Goal: Task Accomplishment & Management: Manage account settings

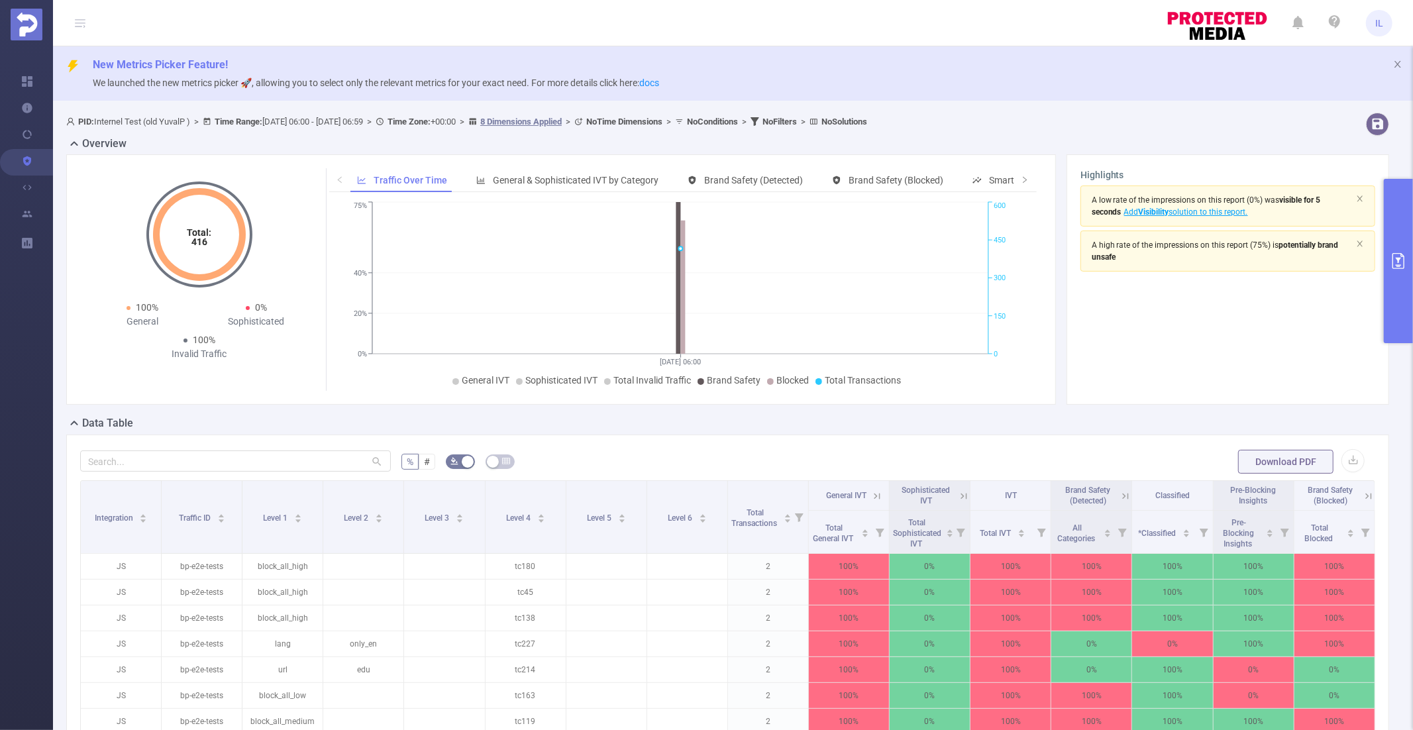
click at [1379, 17] on span "IL" at bounding box center [1379, 23] width 8 height 26
click at [1131, 101] on div "New Metrics Picker Feature! We launched the new metrics picker 🚀, allowing you …" at bounding box center [733, 507] width 1360 height 923
click at [1380, 24] on span "IL" at bounding box center [1379, 23] width 8 height 26
click at [1170, 97] on div "New Metrics Picker Feature! We launched the new metrics picker 🚀, allowing you …" at bounding box center [733, 73] width 1360 height 54
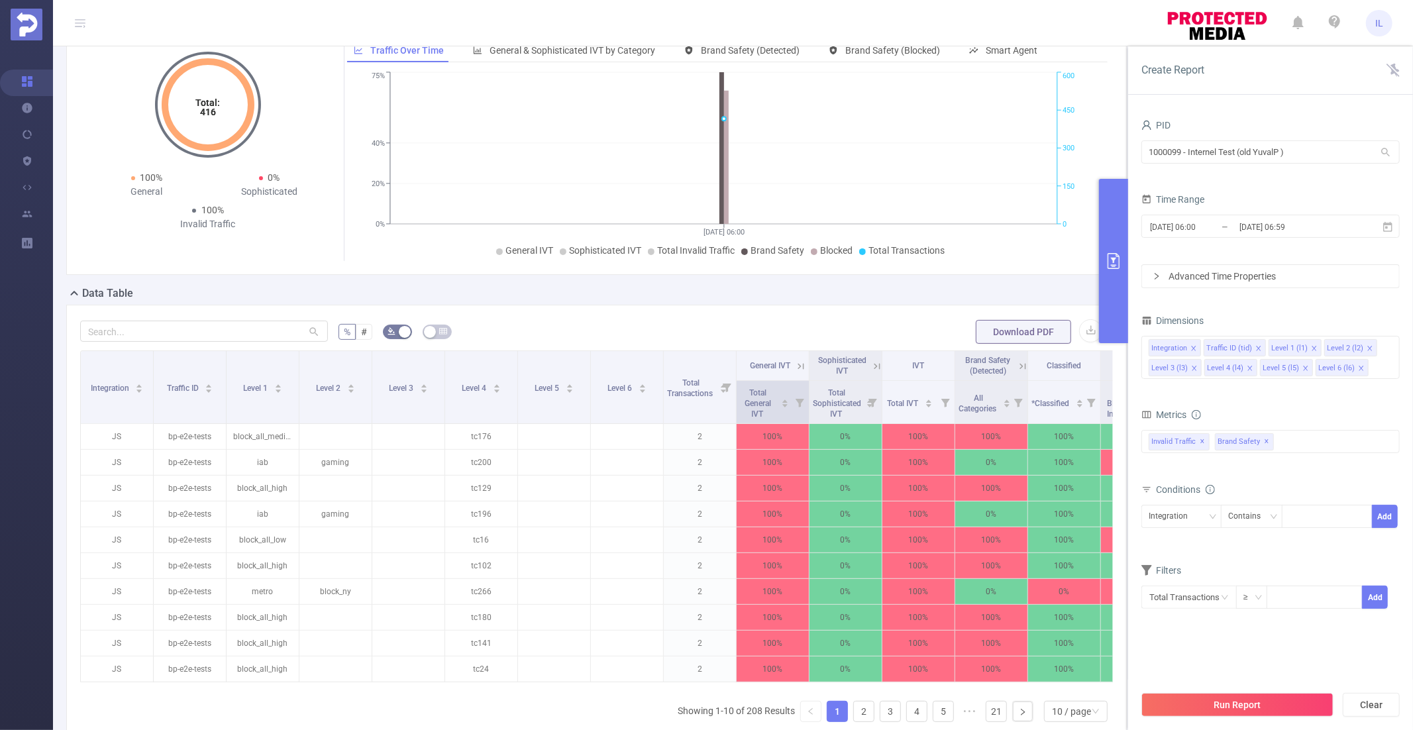
scroll to position [132, 0]
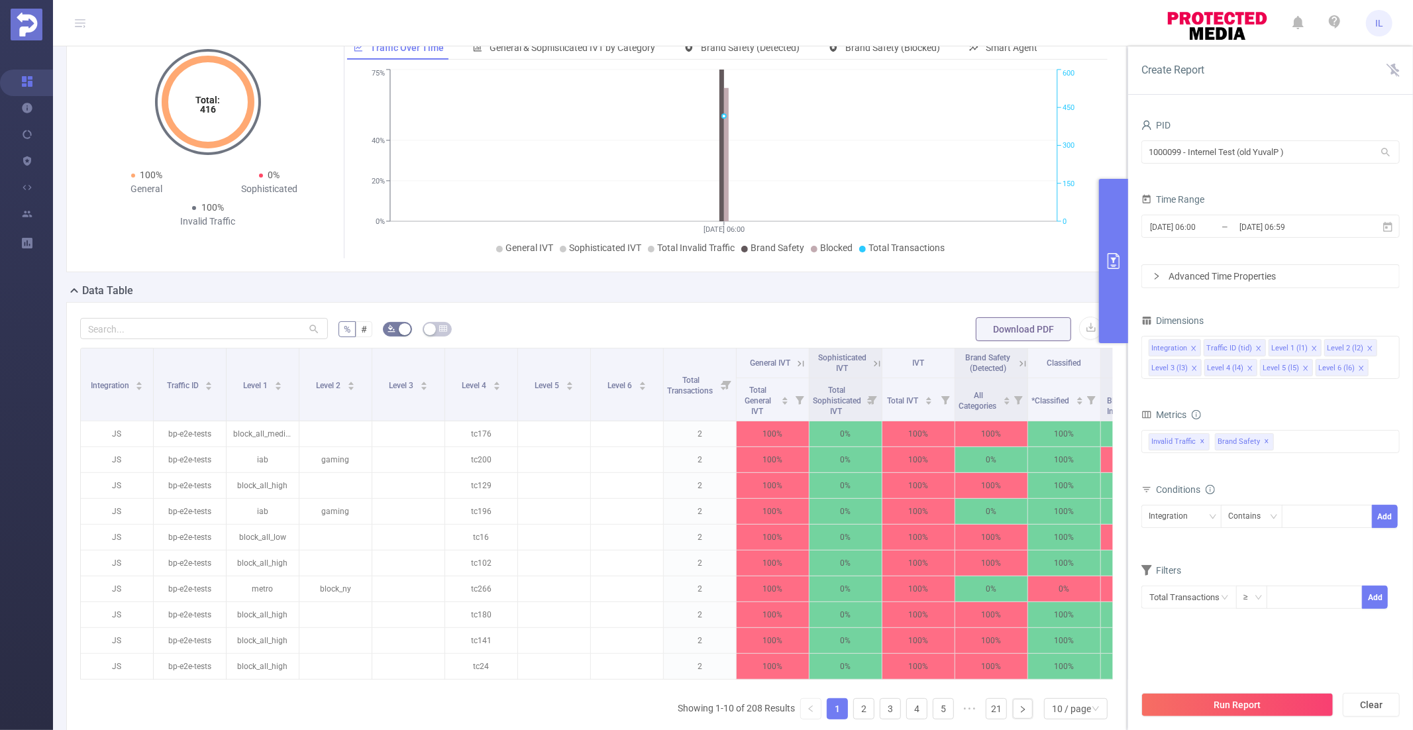
click at [635, 291] on div "Data Table" at bounding box center [601, 292] width 1071 height 19
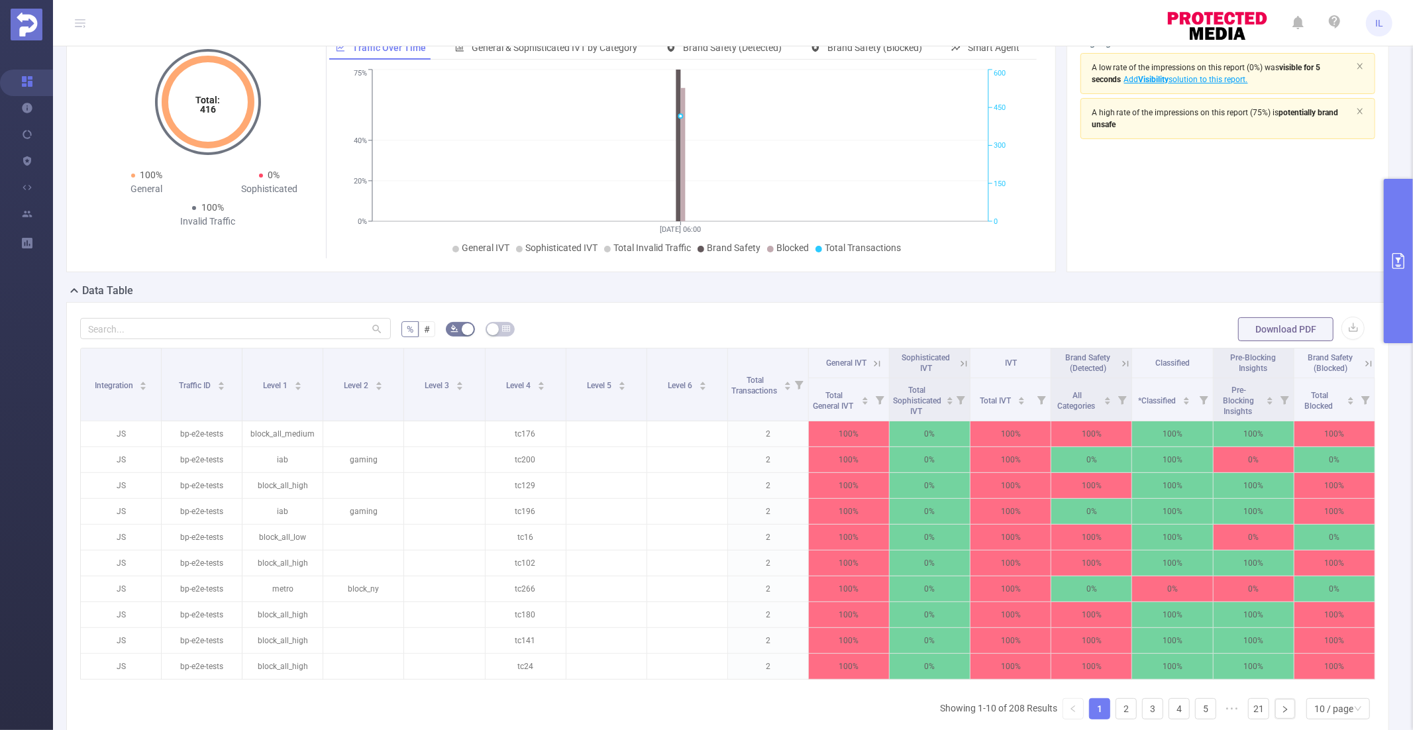
click at [1003, 146] on icon "[DATE] 06:00 0% 20% 40% 75% 0 150 300 450 600" at bounding box center [680, 162] width 702 height 192
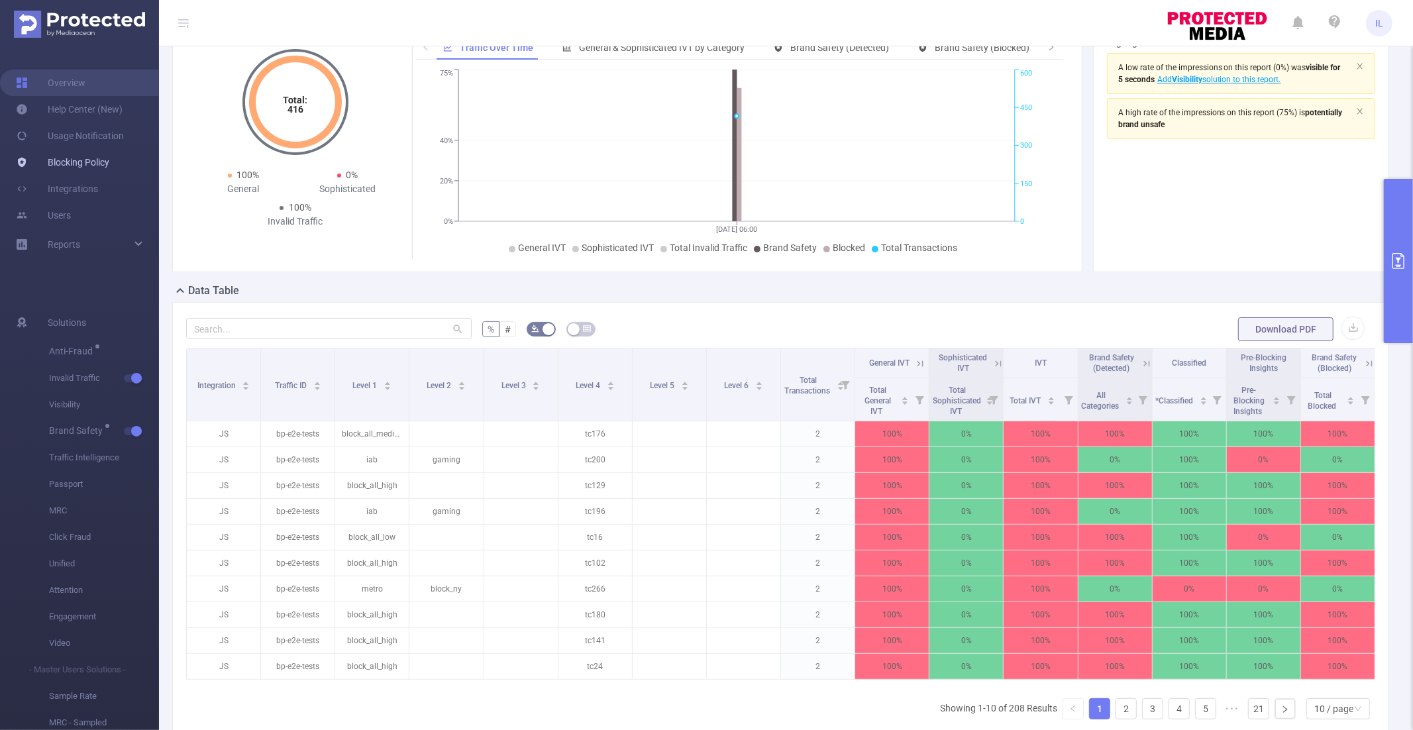
click at [70, 168] on link "Blocking Policy" at bounding box center [62, 162] width 93 height 26
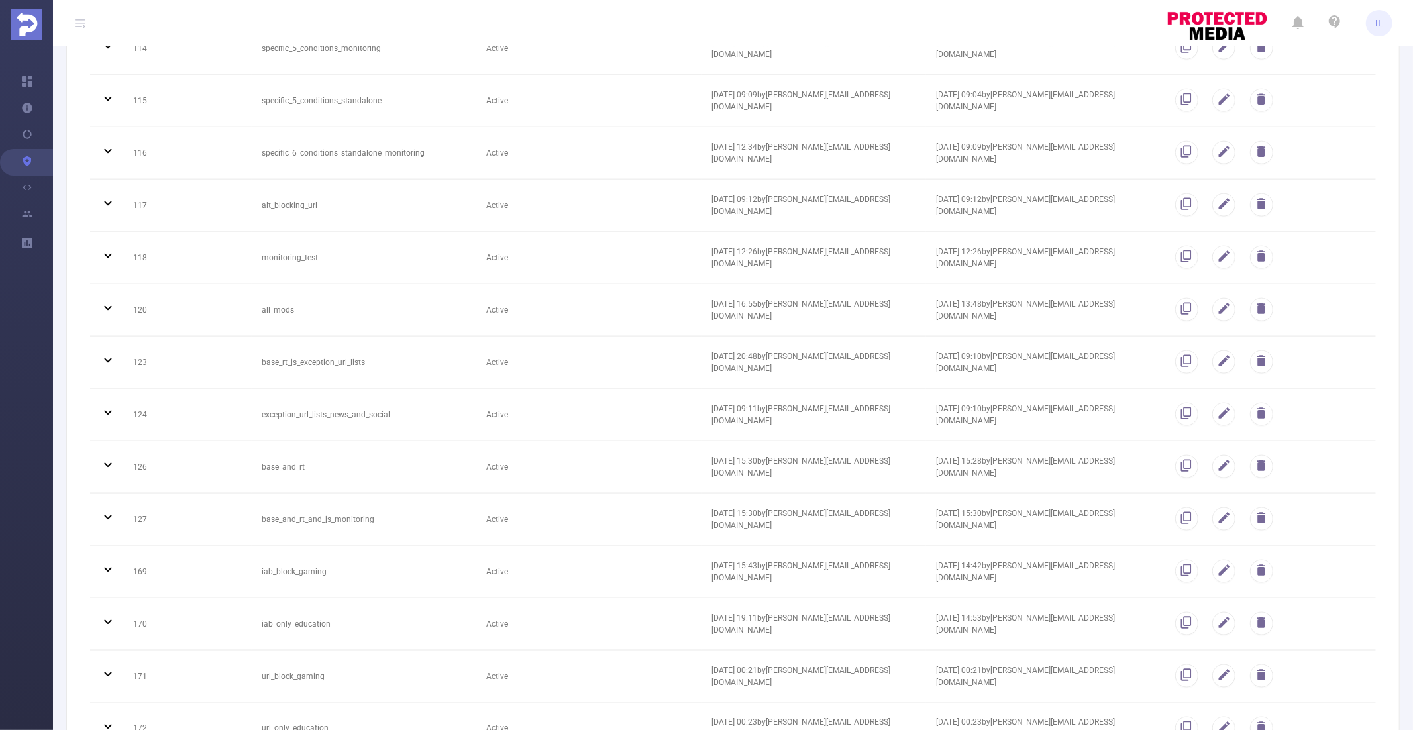
scroll to position [1774, 0]
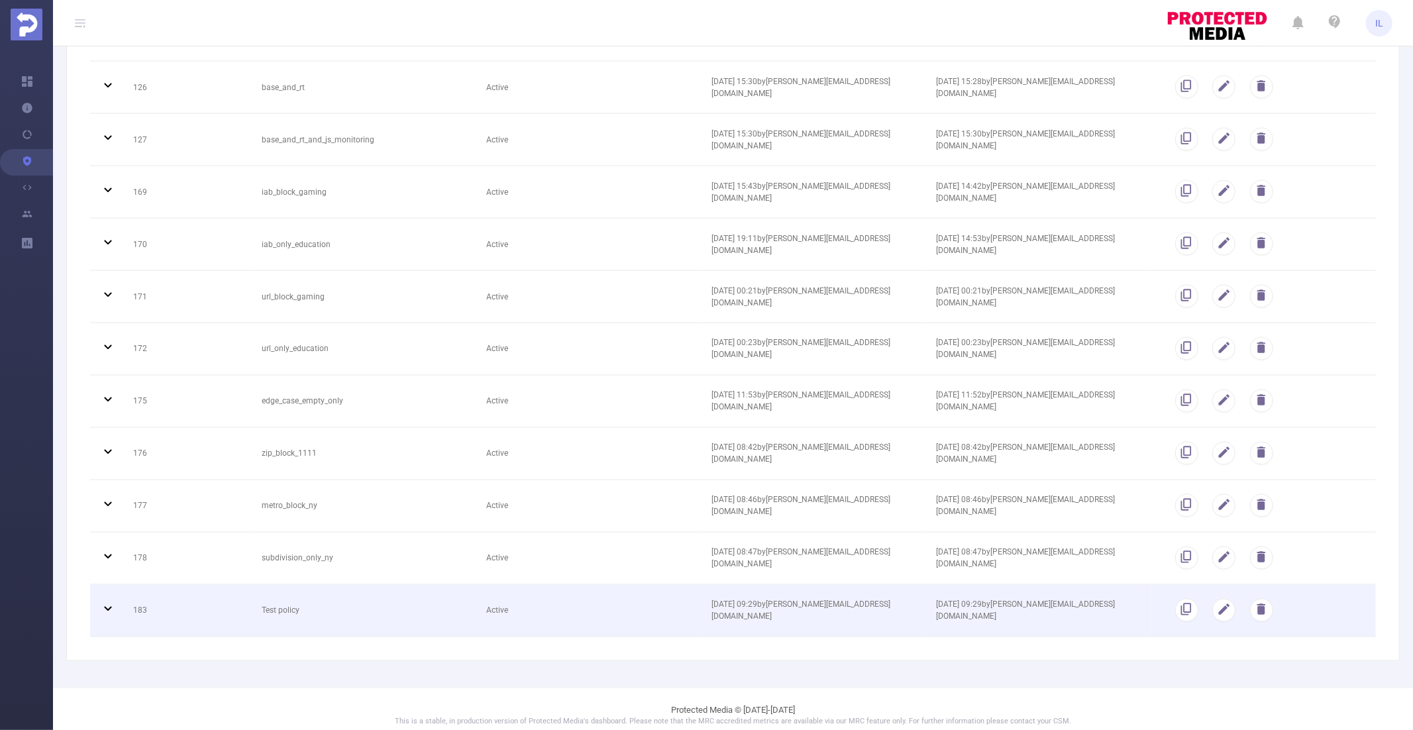
click at [530, 588] on td "Active" at bounding box center [588, 611] width 225 height 52
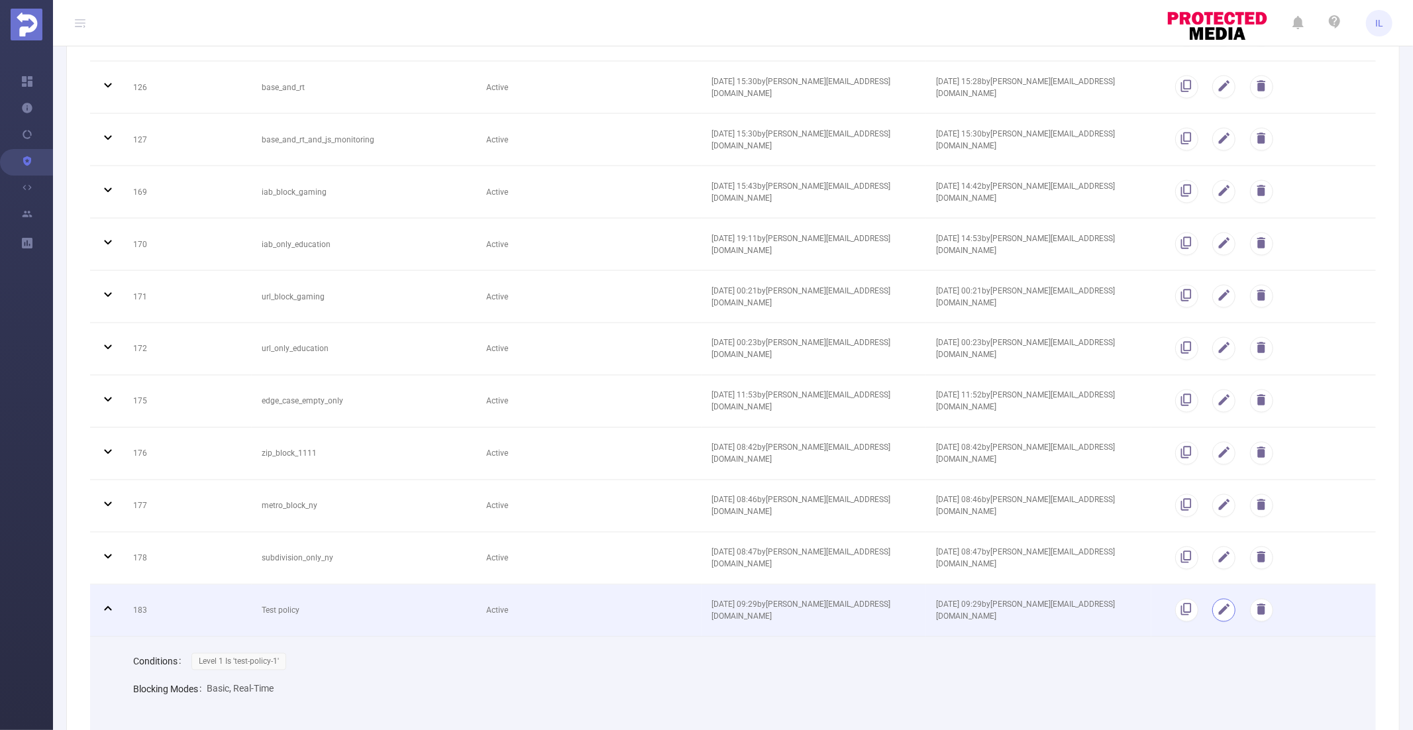
click at [1222, 602] on button "button" at bounding box center [1223, 610] width 23 height 23
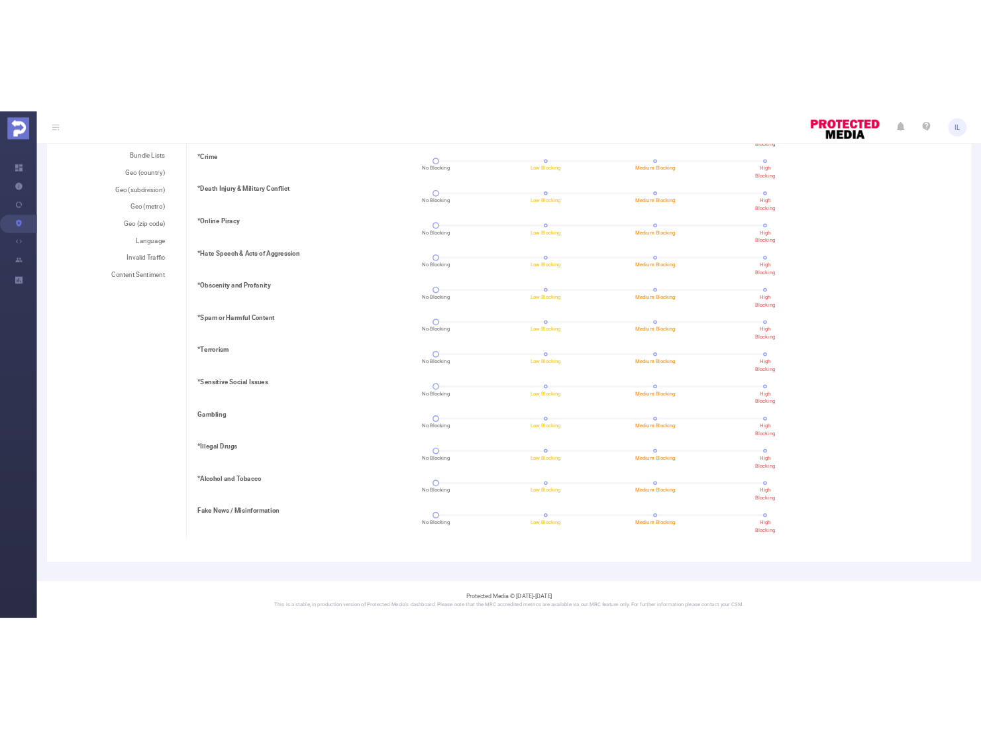
scroll to position [0, 0]
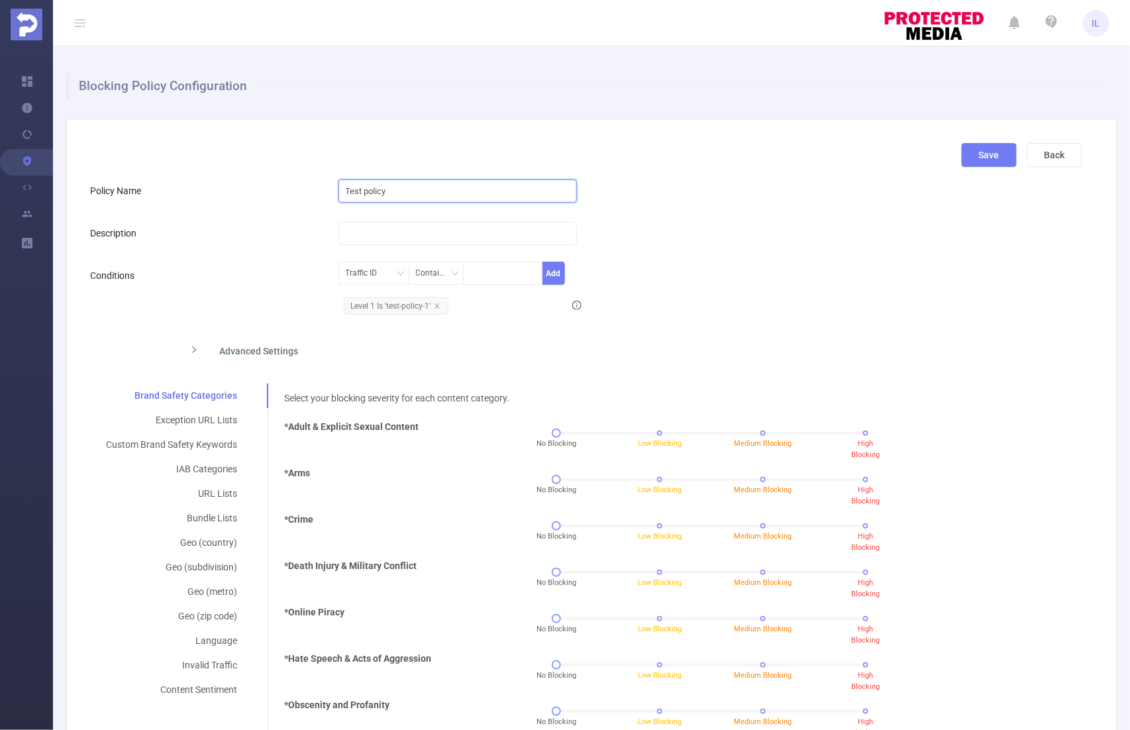
click at [421, 195] on input "Test policy" at bounding box center [457, 190] width 238 height 23
type input "Test policy (update test)"
click at [201, 469] on div "IAB Categories" at bounding box center [171, 469] width 163 height 25
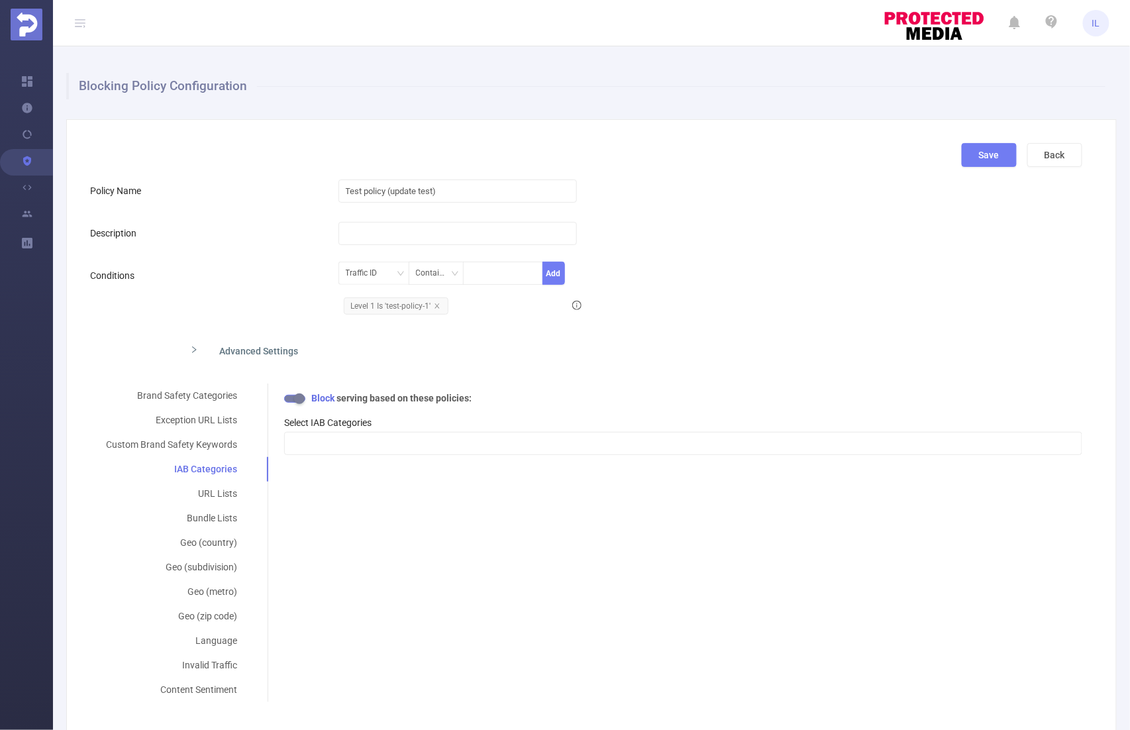
click at [397, 456] on div "Select your blocking severity for each content category. *Adult & Explicit Sexu…" at bounding box center [675, 427] width 815 height 89
click at [398, 447] on div at bounding box center [682, 443] width 783 height 22
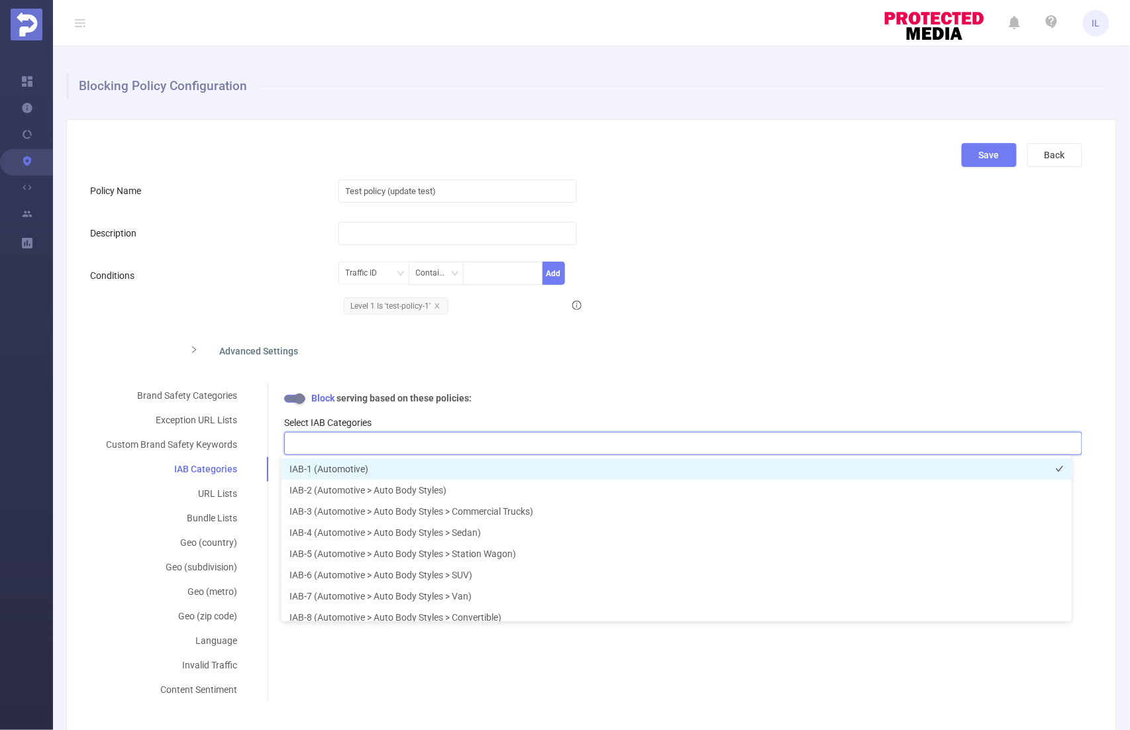
click at [365, 468] on li "IAB-1 (Automotive)" at bounding box center [676, 468] width 790 height 21
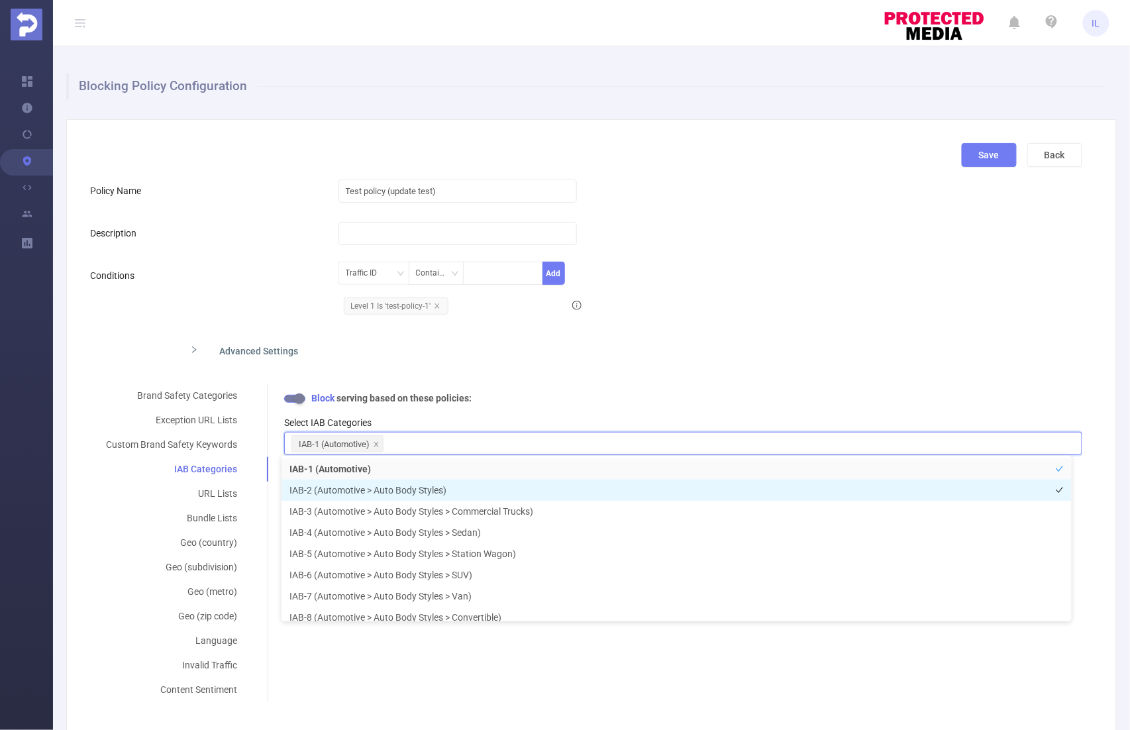
click at [366, 487] on li "IAB-2 (Automotive > Auto Body Styles)" at bounding box center [676, 489] width 790 height 21
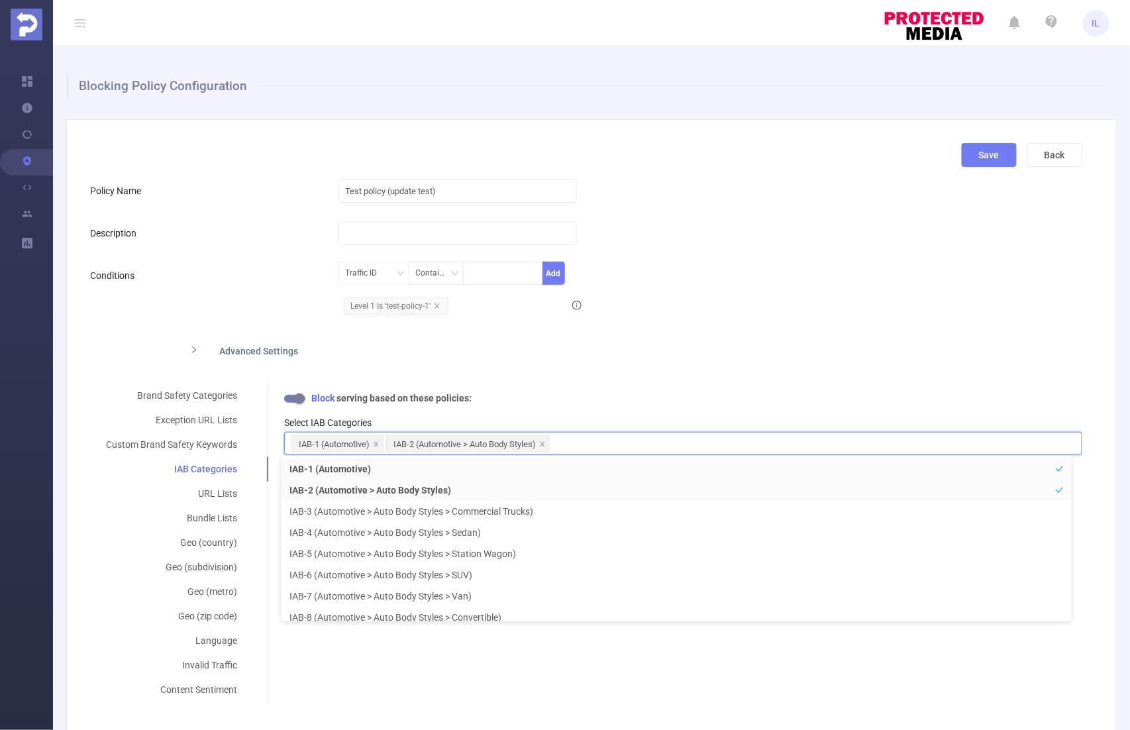
click at [800, 350] on div "Advanced Settings" at bounding box center [586, 350] width 992 height 28
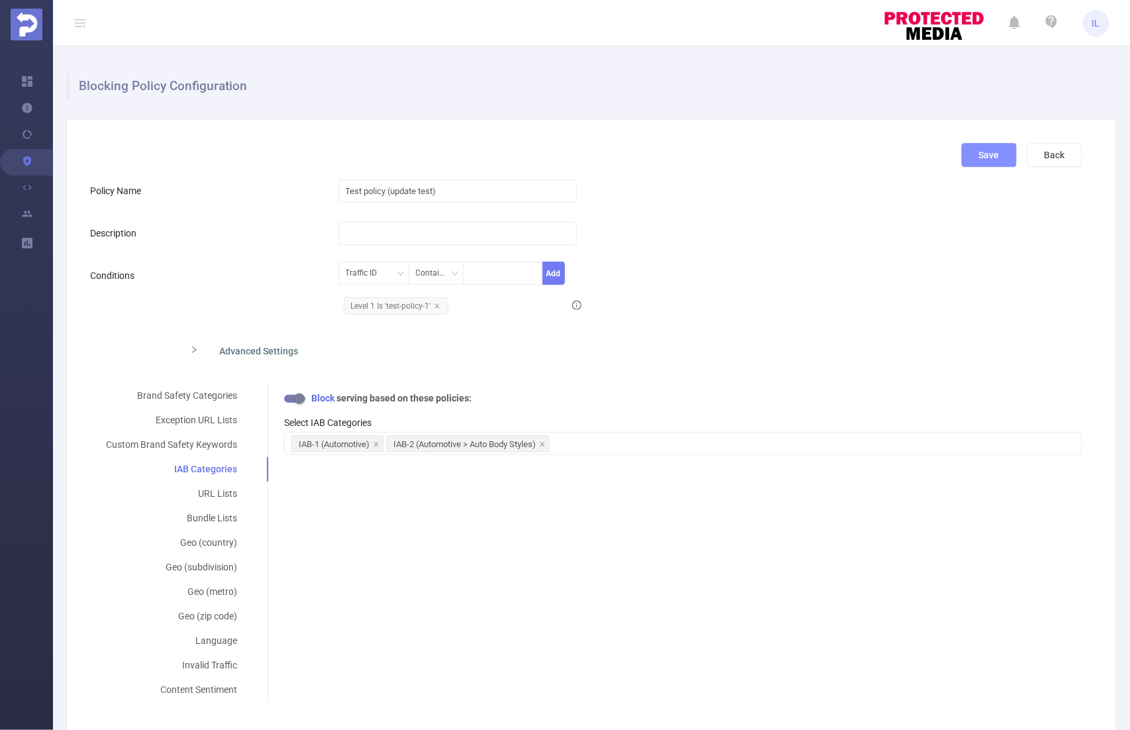
click at [974, 154] on button "Save" at bounding box center [989, 155] width 55 height 24
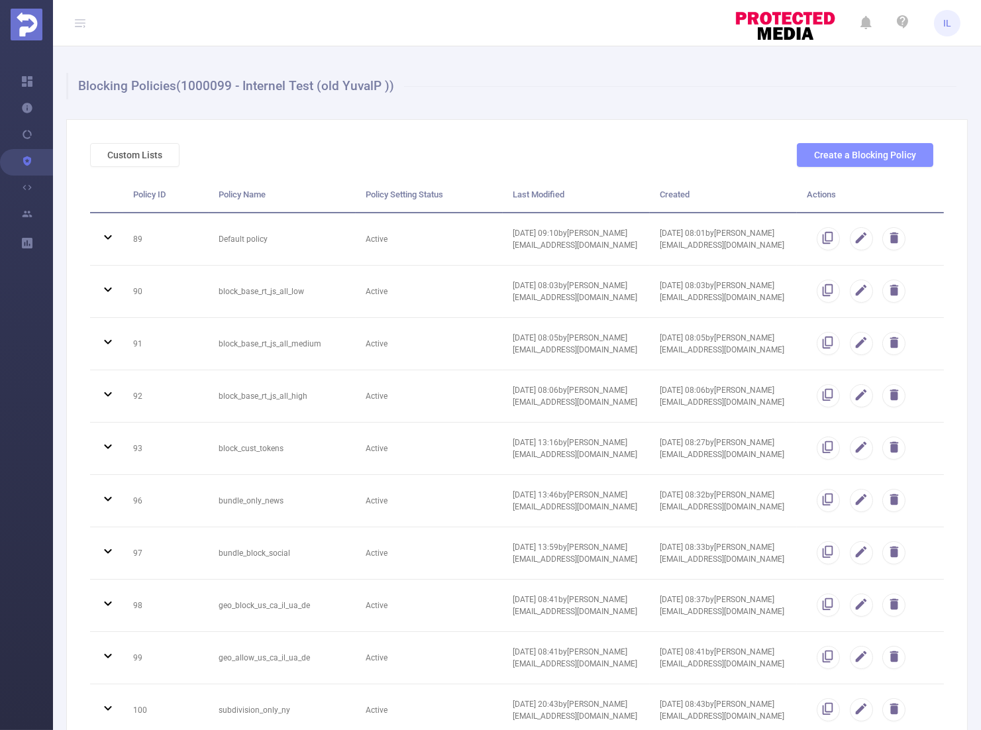
click at [820, 144] on button "Create a Blocking Policy" at bounding box center [865, 155] width 136 height 24
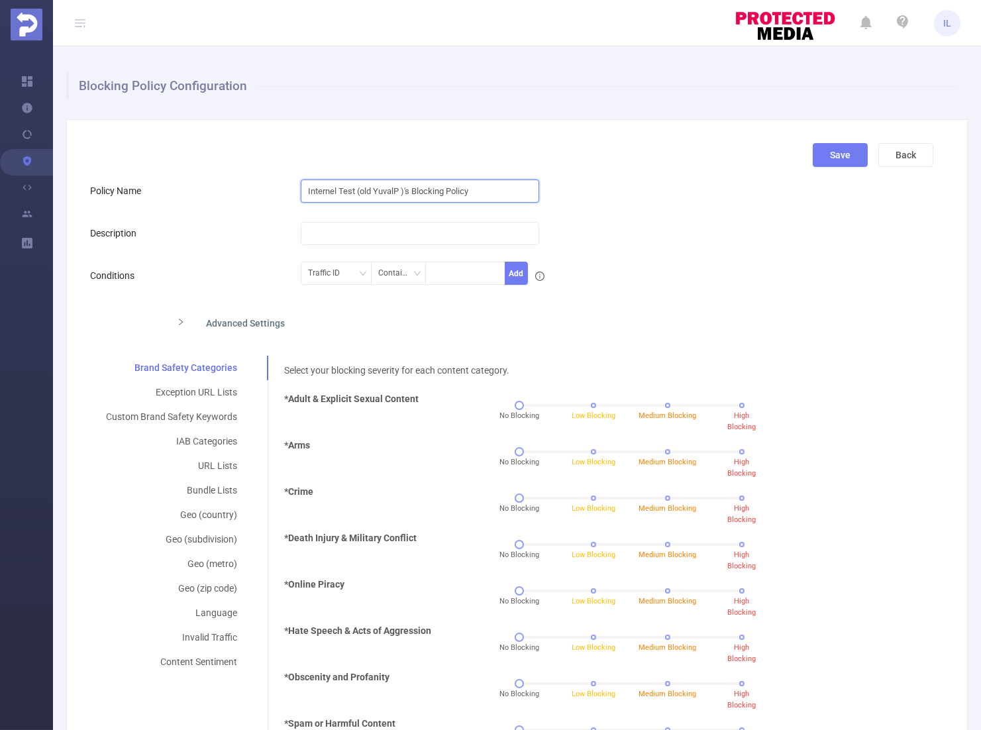
click at [328, 190] on input "Internel Test (old YuvalP )'s Blocking Policy" at bounding box center [420, 190] width 238 height 23
type input "Test create policy"
click at [236, 331] on div "Advanced Settings" at bounding box center [419, 322] width 506 height 28
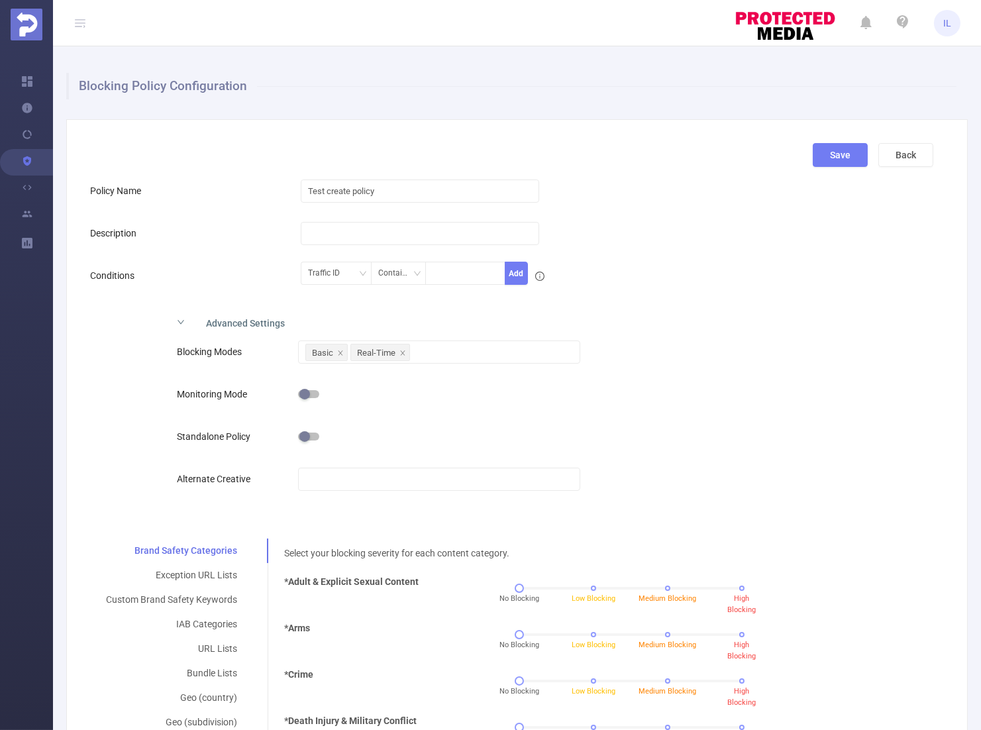
click at [236, 323] on div "Advanced Settings" at bounding box center [419, 322] width 506 height 28
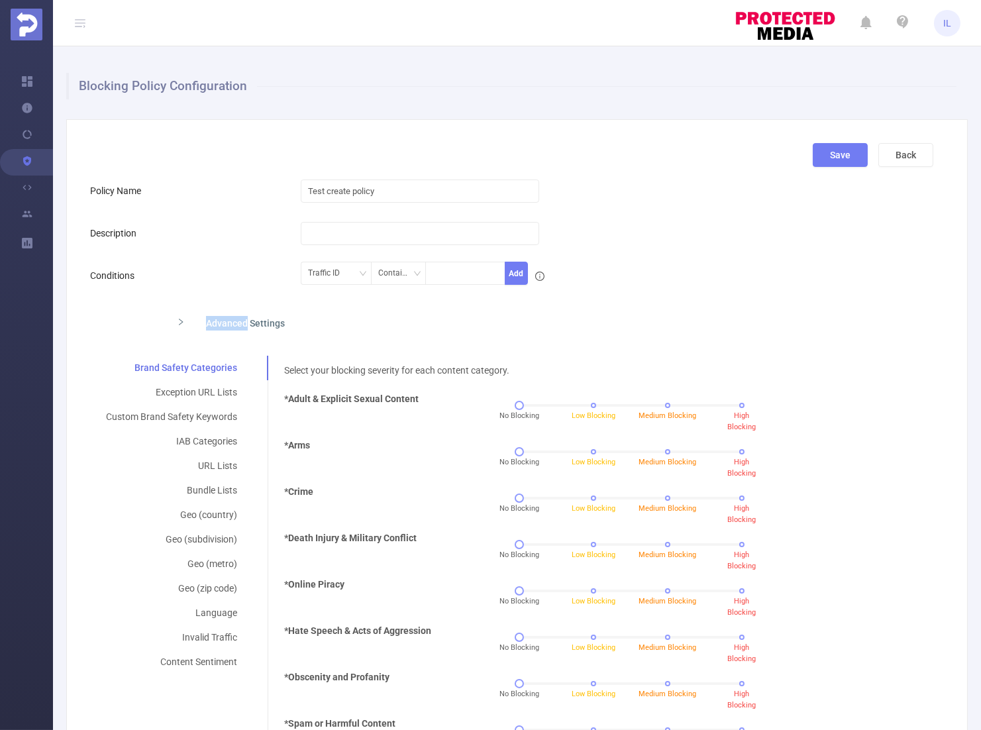
click at [236, 323] on div "Advanced Settings" at bounding box center [419, 322] width 506 height 28
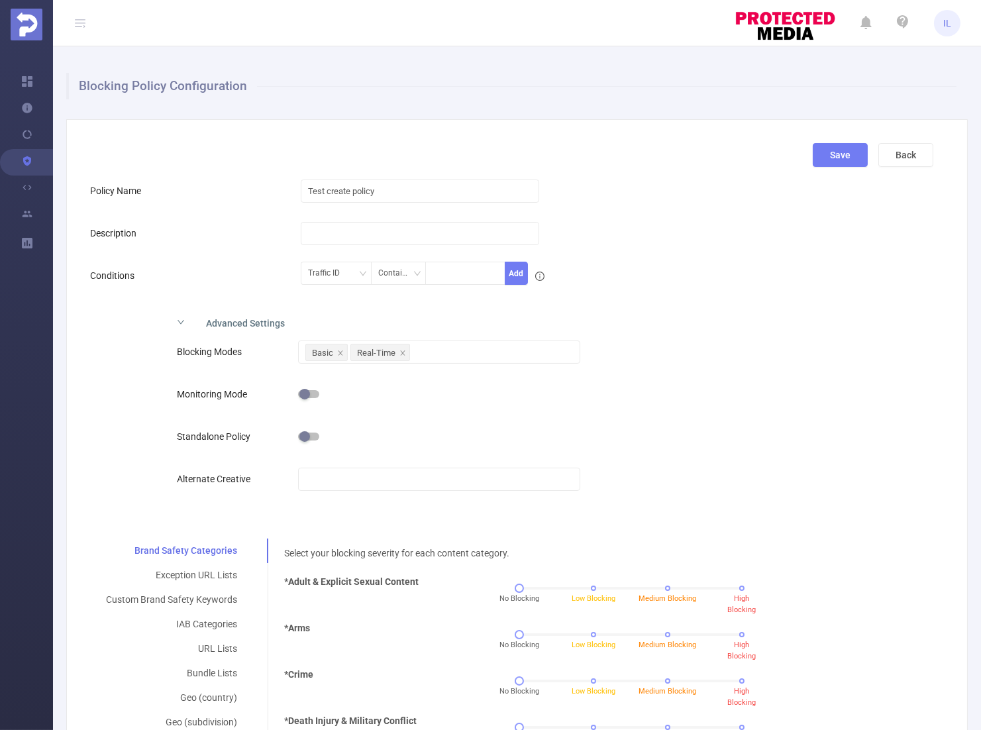
click at [695, 377] on div "Advanced Settings Blocking Modes Basic Real-Time Monitoring Mode Standalone Pol…" at bounding box center [511, 413] width 843 height 211
click at [822, 418] on div "Advanced Settings Blocking Modes Basic Real-Time Monitoring Mode Standalone Pol…" at bounding box center [511, 413] width 843 height 211
click at [895, 401] on div "Advanced Settings Blocking Modes Basic Real-Time Monitoring Mode Standalone Pol…" at bounding box center [511, 413] width 843 height 211
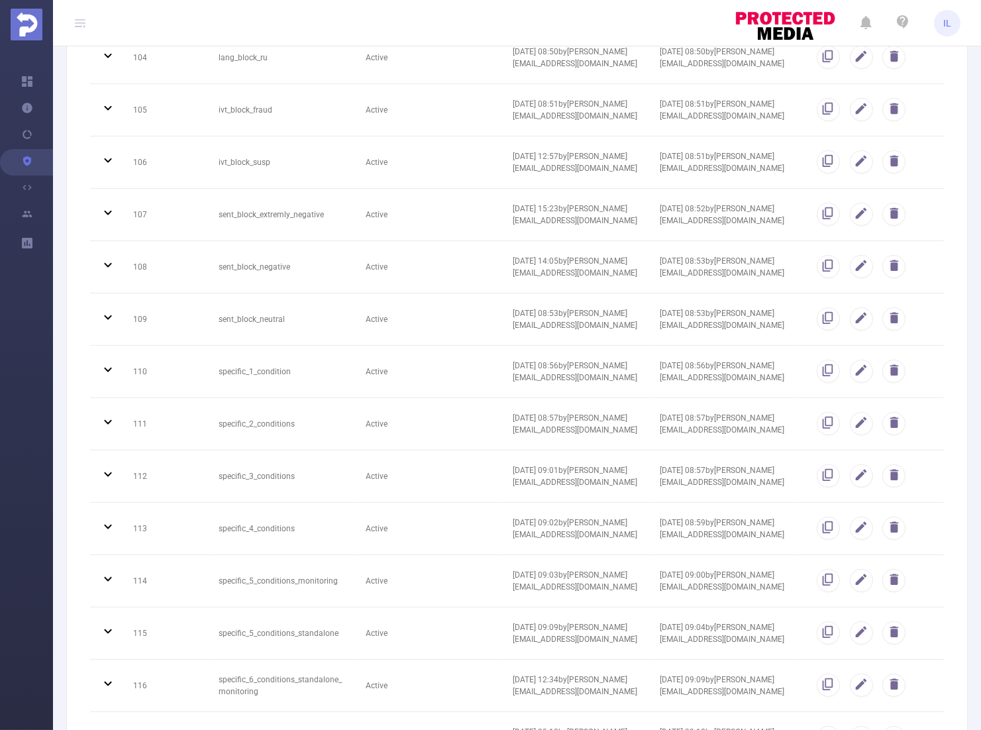
scroll to position [1774, 0]
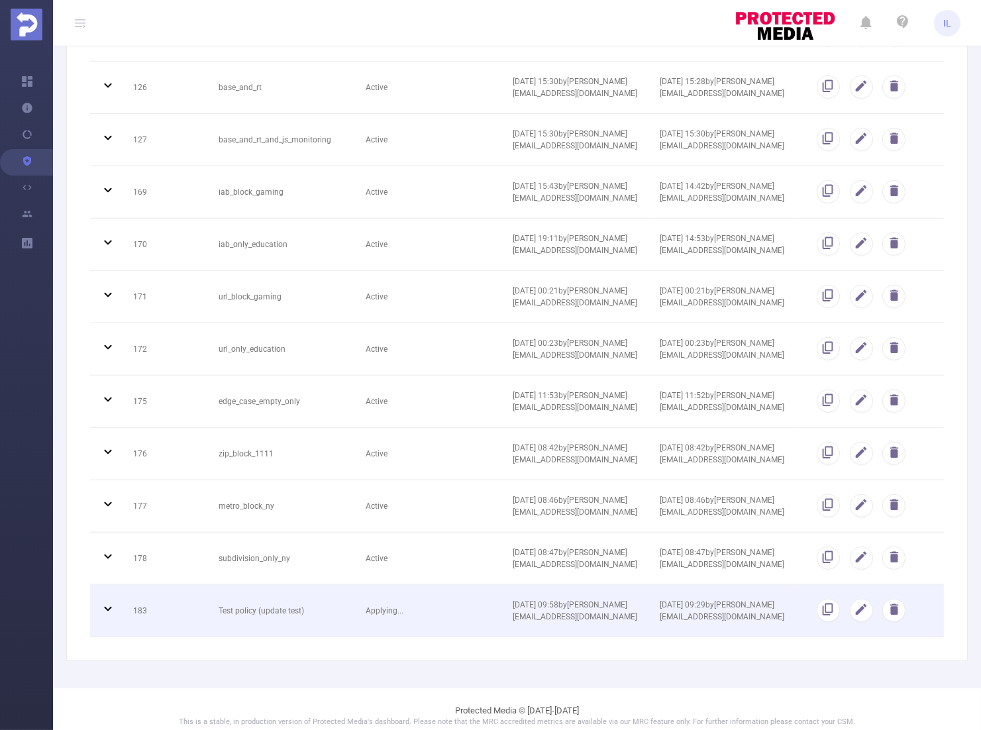
click at [373, 621] on td "Applying..." at bounding box center [429, 611] width 147 height 52
